Goal: Task Accomplishment & Management: Use online tool/utility

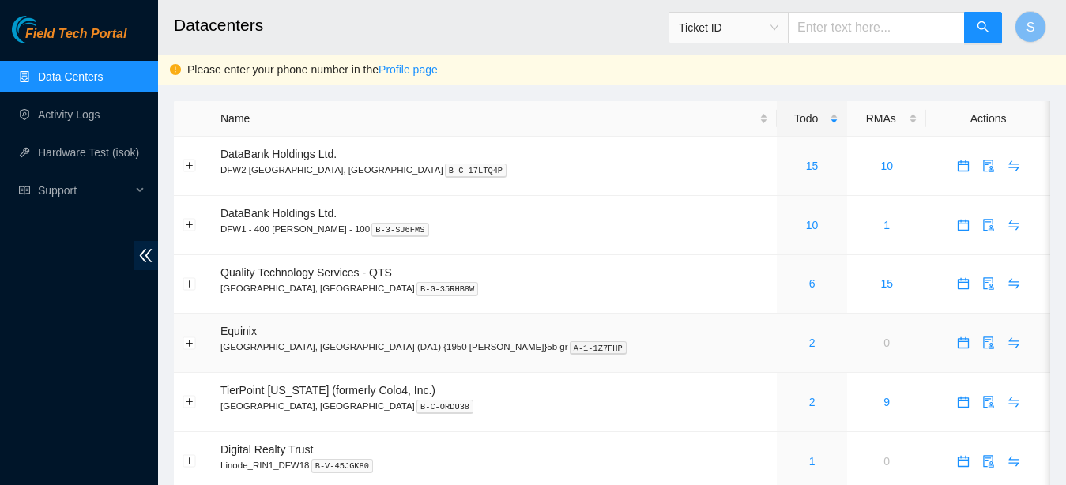
click at [785, 344] on div "2" at bounding box center [812, 342] width 54 height 17
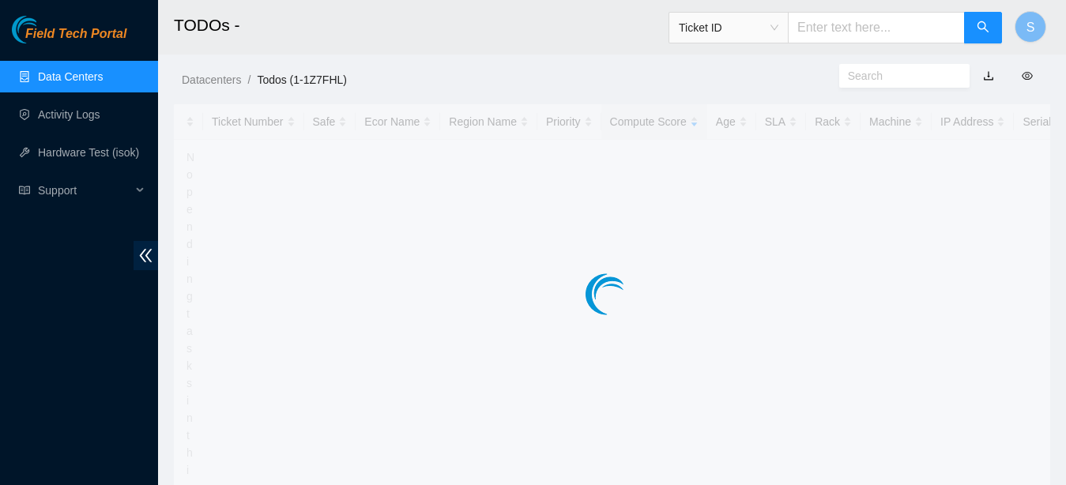
click at [712, 340] on main "TODOs - Ticket ID S Datacenters / Todos (1-1Z7FHL) / Ticket Number Safe Ecor Na…" at bounding box center [612, 347] width 908 height 695
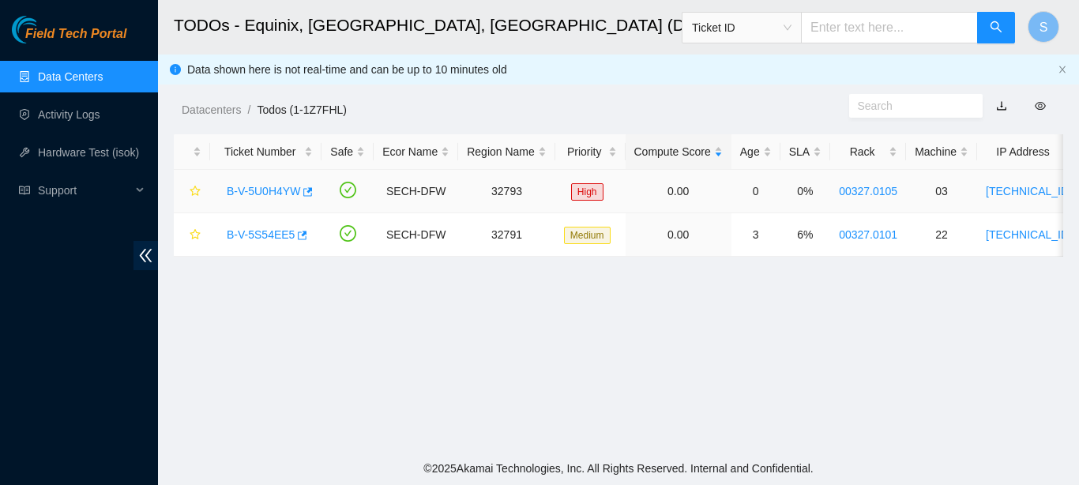
click at [261, 185] on link "B-V-5U0H4YW" at bounding box center [263, 191] width 73 height 13
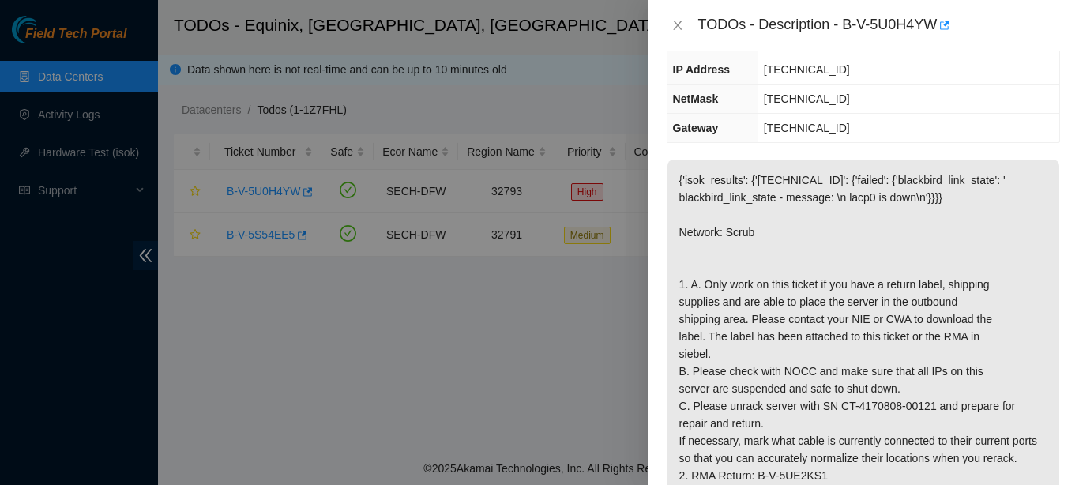
scroll to position [226, 0]
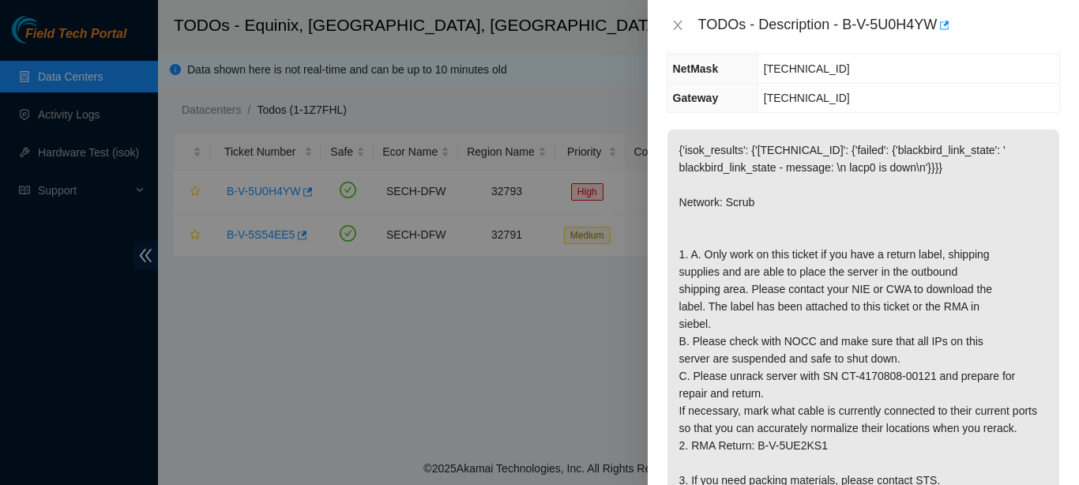
click at [795, 363] on p "{'isok_results': {'[TECHNICAL_ID]': {'failed': {'blackbird_link_state': ' black…" at bounding box center [863, 333] width 392 height 406
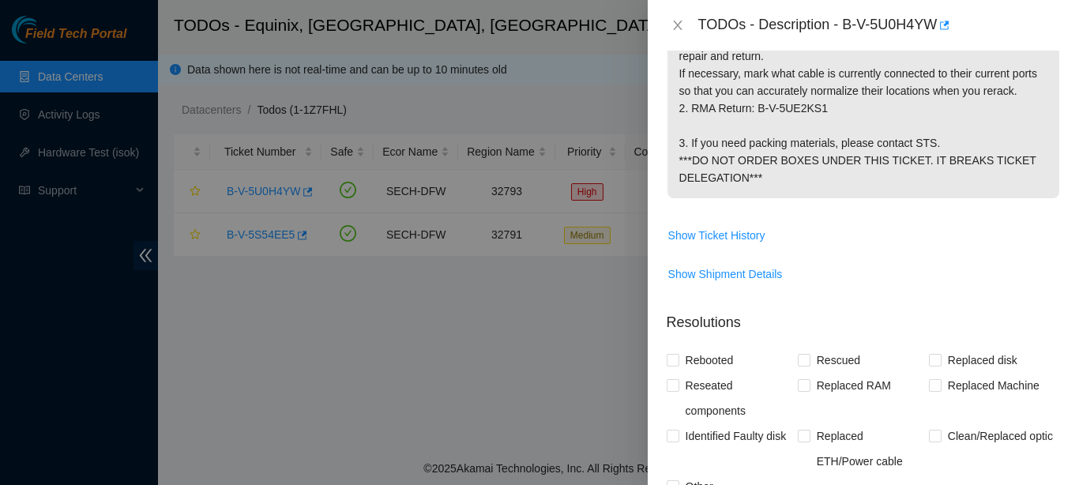
scroll to position [548, 0]
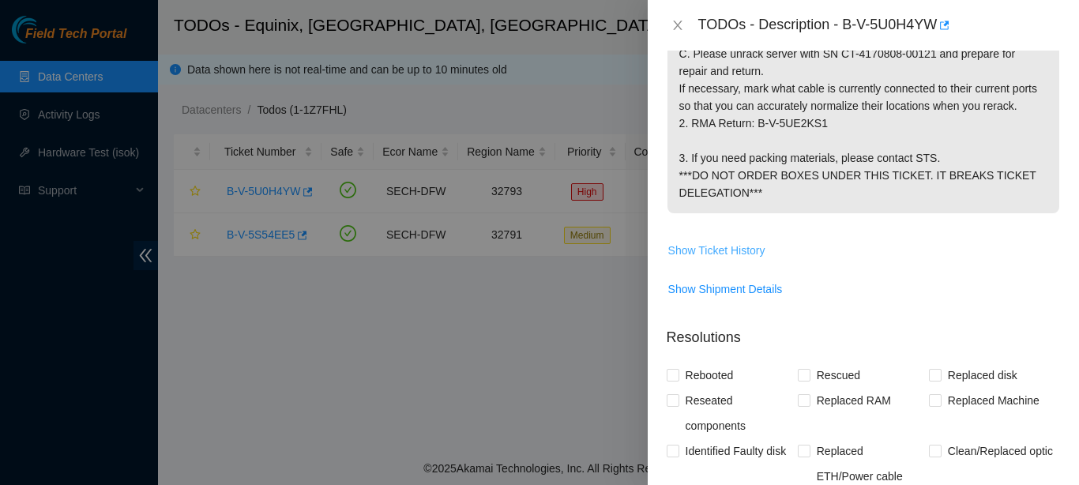
click at [729, 259] on span "Show Ticket History" at bounding box center [716, 250] width 97 height 17
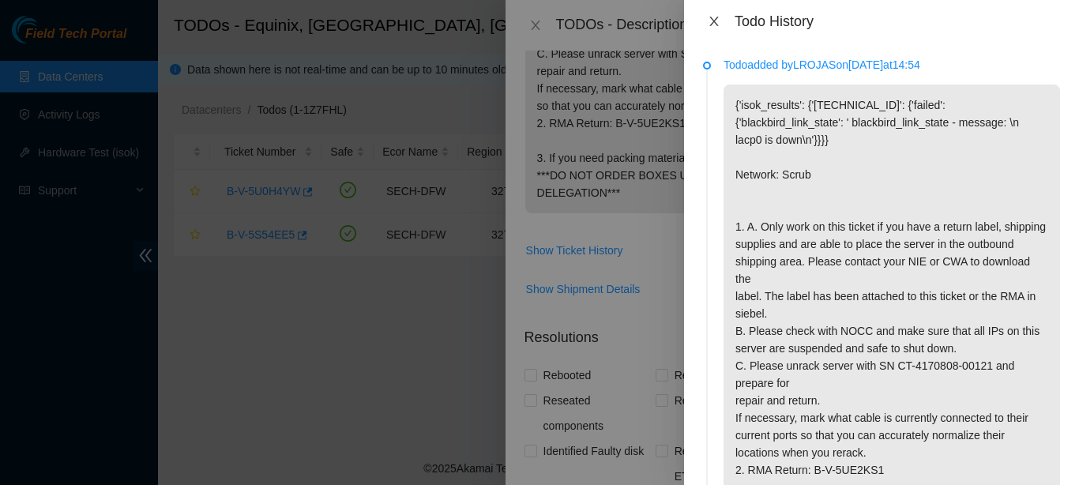
click at [708, 22] on icon "close" at bounding box center [714, 21] width 13 height 13
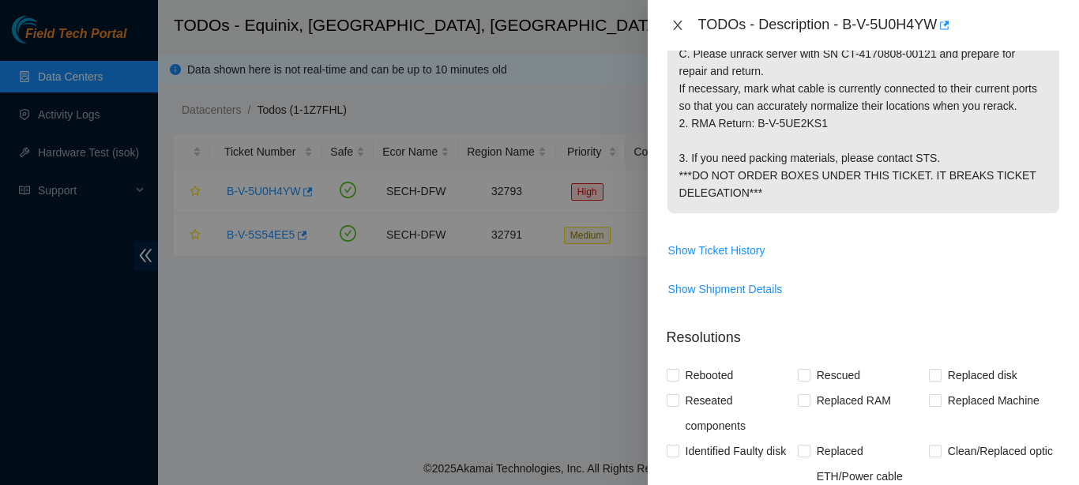
click at [683, 26] on button "Close" at bounding box center [678, 25] width 22 height 15
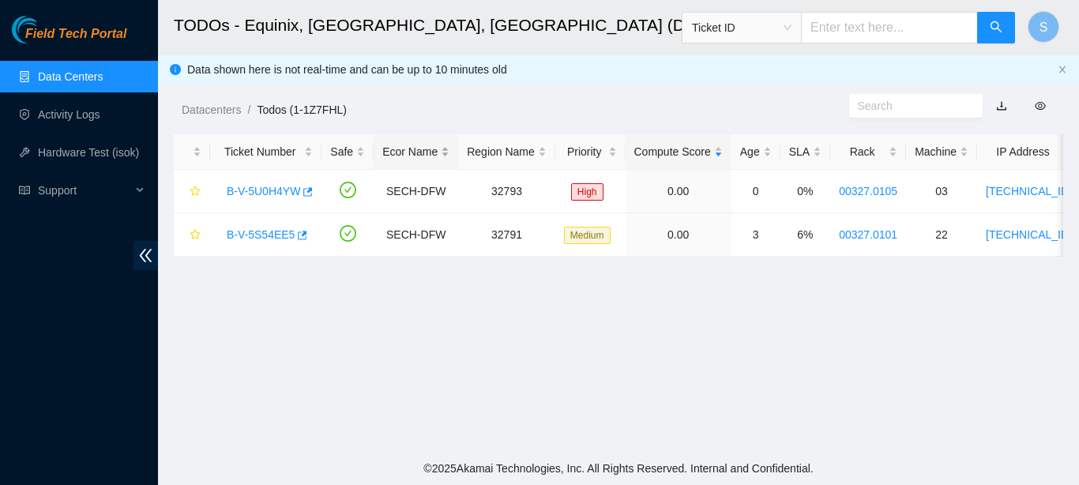
scroll to position [466, 0]
click at [269, 228] on link "B-V-5S54EE5" at bounding box center [261, 234] width 68 height 13
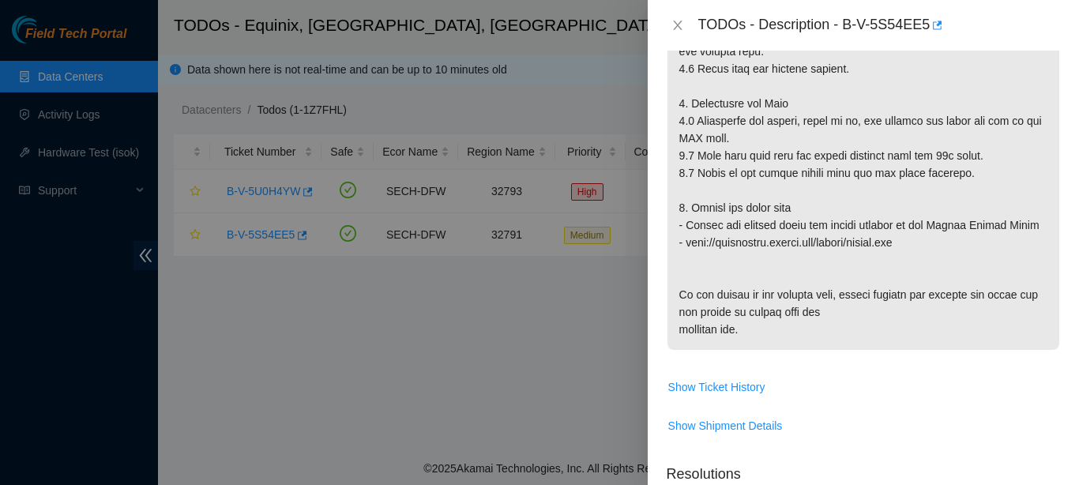
scroll to position [543, 0]
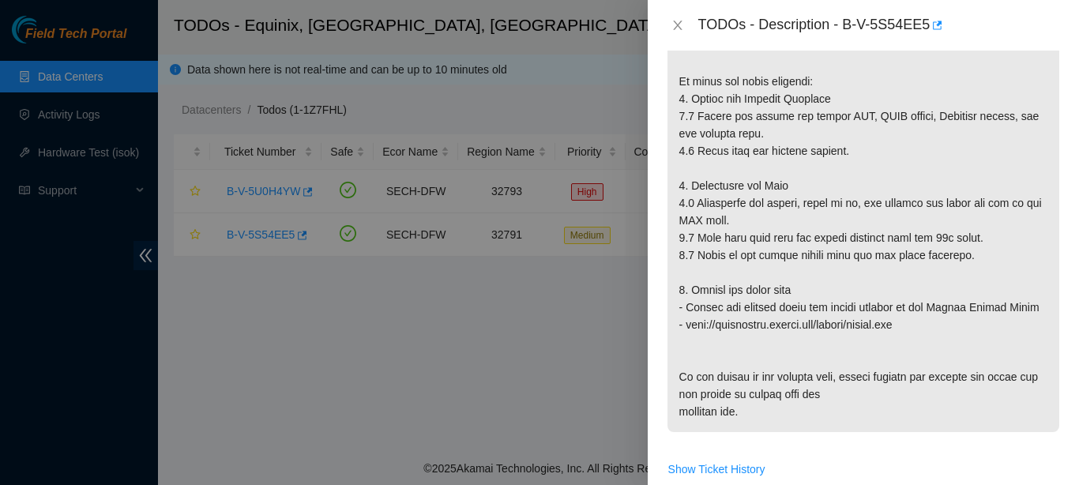
click at [361, 245] on div at bounding box center [539, 242] width 1079 height 485
click at [675, 28] on div "TODOs - Description - B-V-5S54EE5" at bounding box center [863, 25] width 393 height 25
click at [675, 28] on icon "close" at bounding box center [677, 25] width 13 height 13
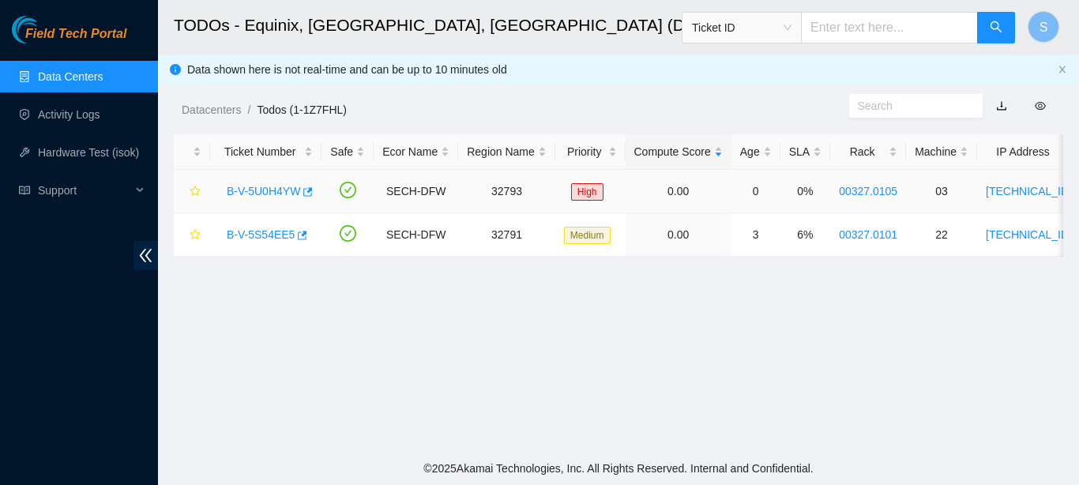
scroll to position [466, 0]
click at [258, 190] on link "B-V-5U0H4YW" at bounding box center [263, 191] width 73 height 13
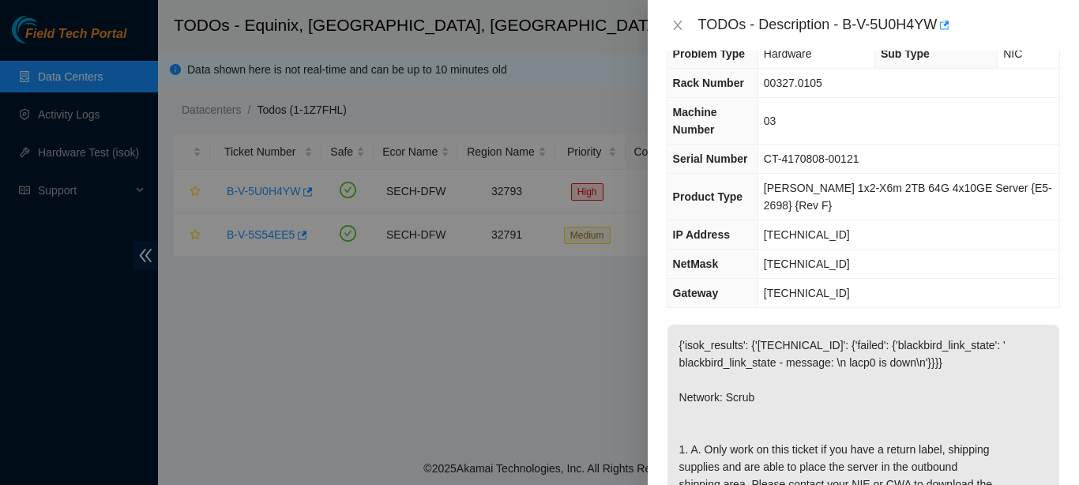
scroll to position [0, 0]
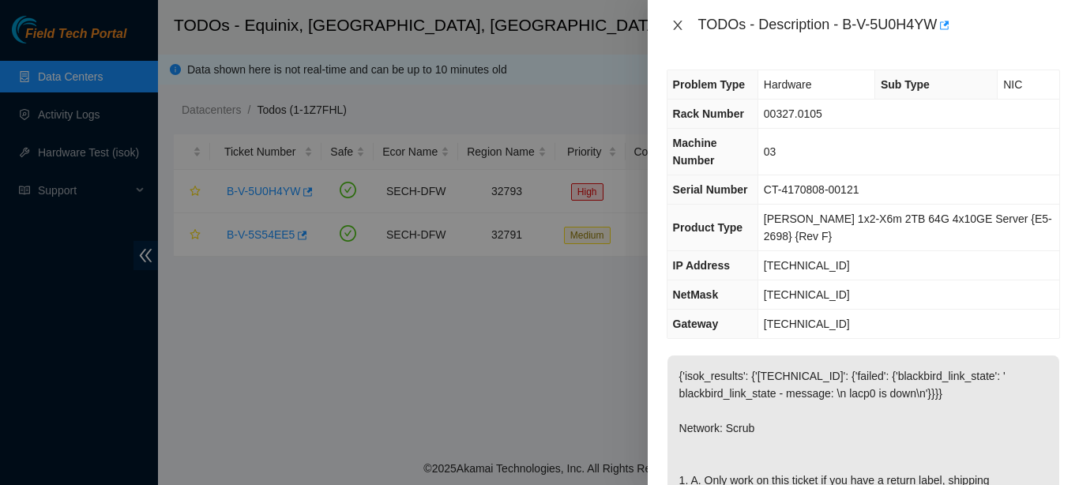
click at [679, 27] on icon "close" at bounding box center [677, 25] width 13 height 13
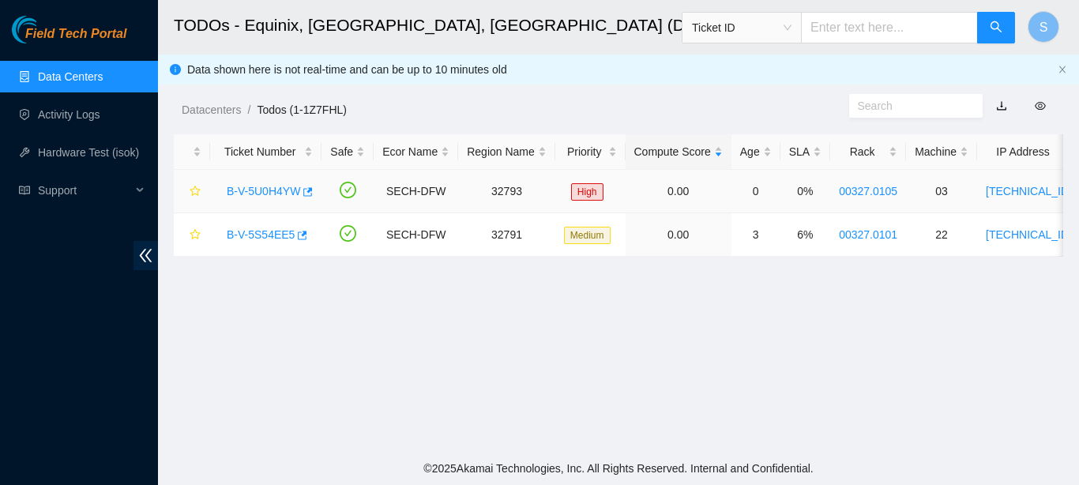
drag, startPoint x: 219, startPoint y: 191, endPoint x: 322, endPoint y: 209, distance: 104.9
click at [322, 209] on tr "B-V-5U0H4YW SECH-DFW 32793 High 0.00 0 0% 00327.0105 03 23.57.102.15 CT-4170808…" at bounding box center [870, 191] width 1393 height 43
copy icon "check-circle"
click at [247, 239] on link "B-V-5S54EE5" at bounding box center [261, 234] width 68 height 13
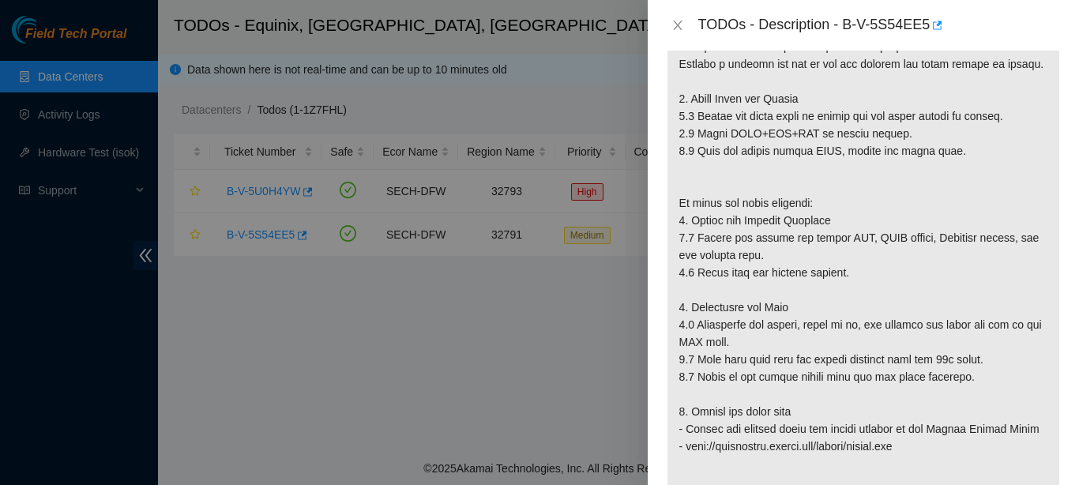
scroll to position [618, 0]
